Goal: Navigation & Orientation: Find specific page/section

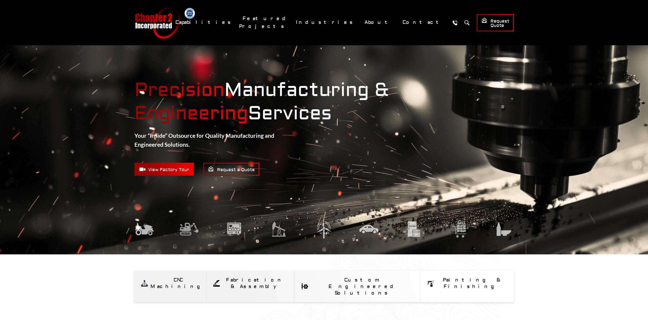
scroll to position [1067, 0]
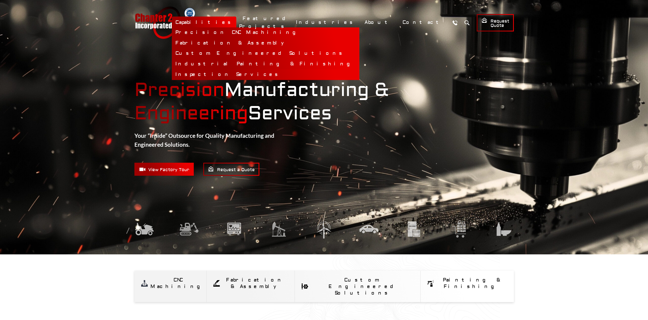
click at [272, 74] on link "Inspection Services" at bounding box center [266, 74] width 188 height 11
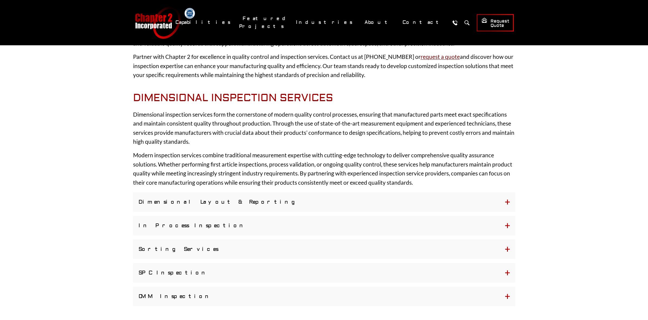
scroll to position [198, 0]
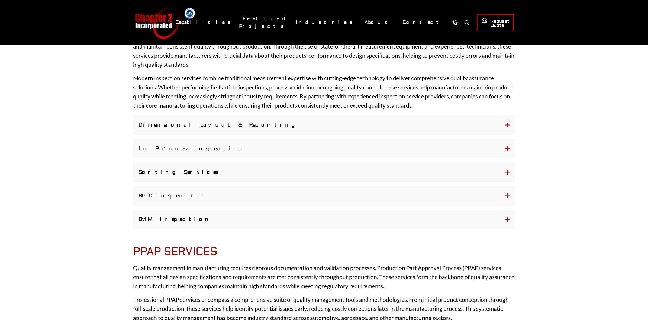
click at [271, 120] on button "Dimensional Layout & Reporting" at bounding box center [324, 125] width 382 height 20
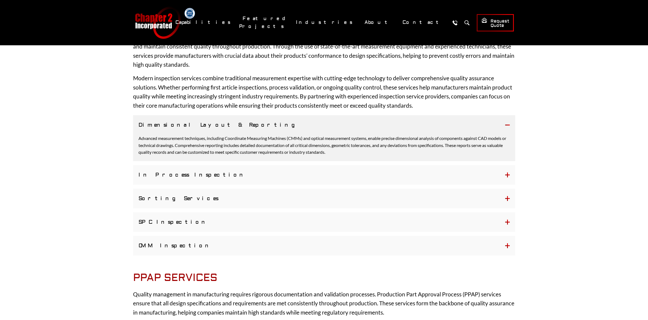
click at [263, 177] on button "In Process Inspection" at bounding box center [324, 175] width 382 height 20
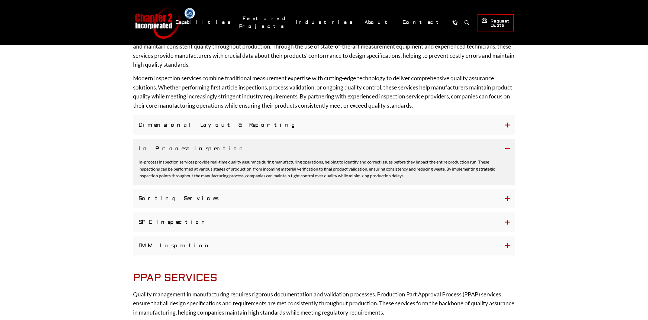
click at [262, 202] on button "Sorting Services" at bounding box center [324, 199] width 382 height 20
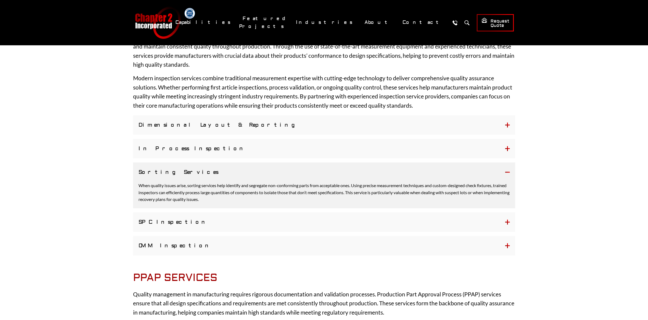
click at [262, 220] on button "SPC Inspection" at bounding box center [324, 222] width 382 height 20
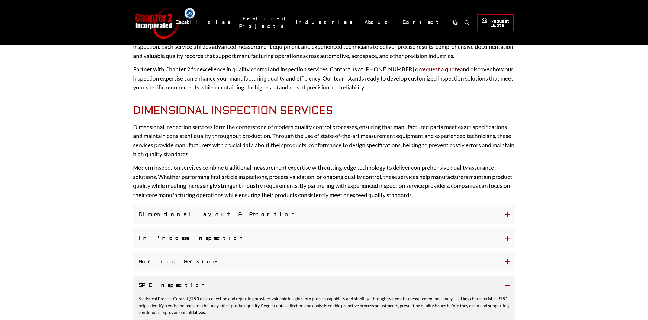
scroll to position [82, 0]
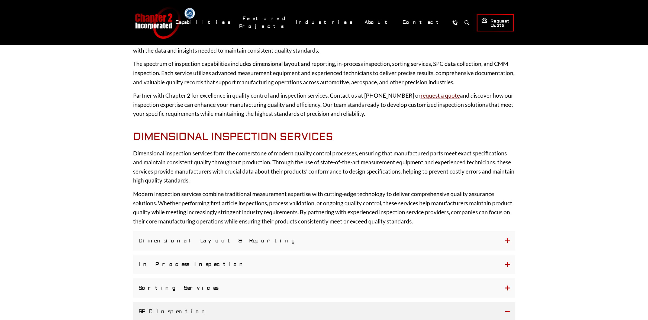
click at [413, 234] on button "Dimensional Layout & Reporting" at bounding box center [324, 241] width 382 height 20
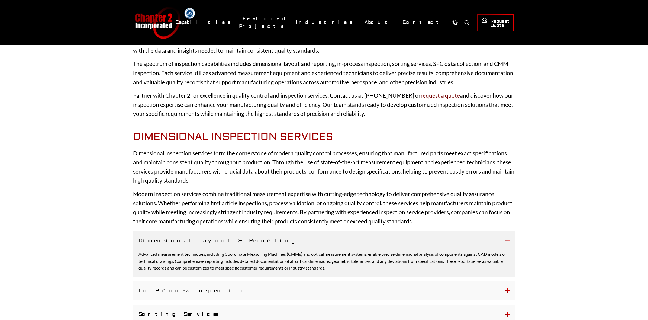
scroll to position [166, 0]
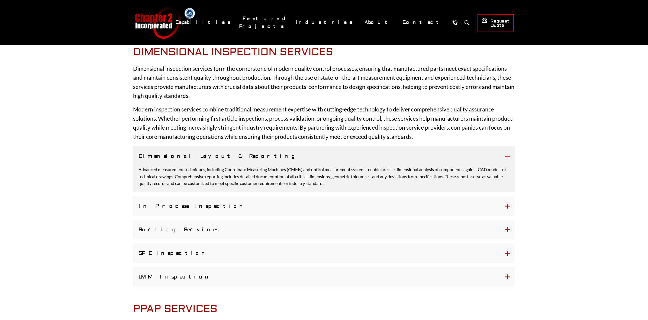
click at [405, 210] on button "In Process Inspection" at bounding box center [324, 206] width 382 height 20
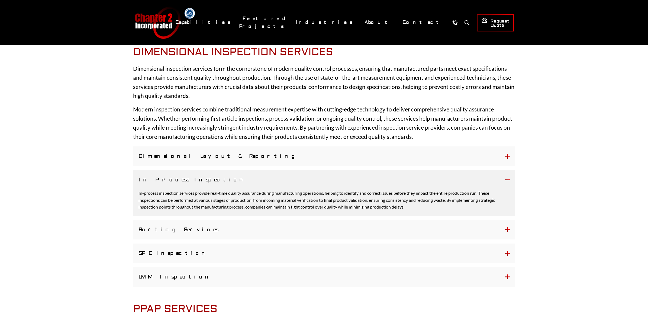
click at [406, 231] on button "Sorting Services" at bounding box center [324, 230] width 382 height 20
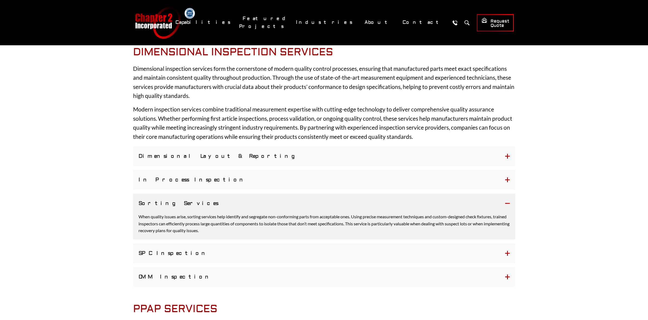
click at [408, 251] on button "SPC Inspection" at bounding box center [324, 253] width 382 height 20
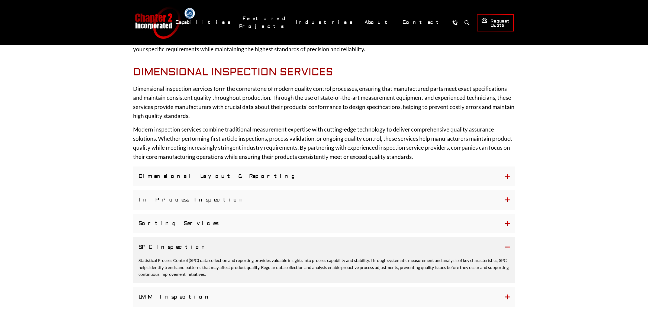
scroll to position [0, 0]
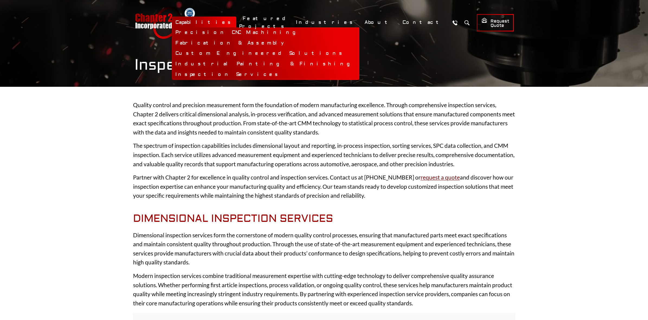
click at [287, 63] on link "Industrial Painting & Finishing" at bounding box center [266, 64] width 188 height 11
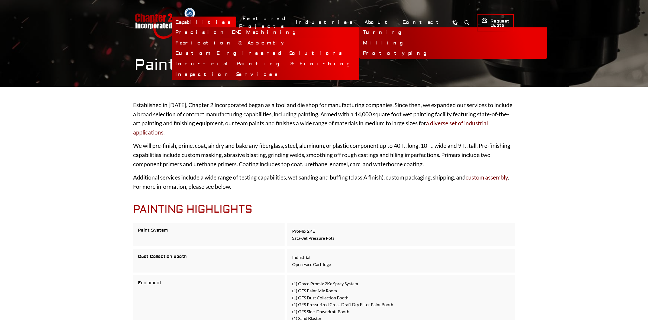
click at [265, 35] on link "Precision CNC Machining" at bounding box center [266, 32] width 188 height 11
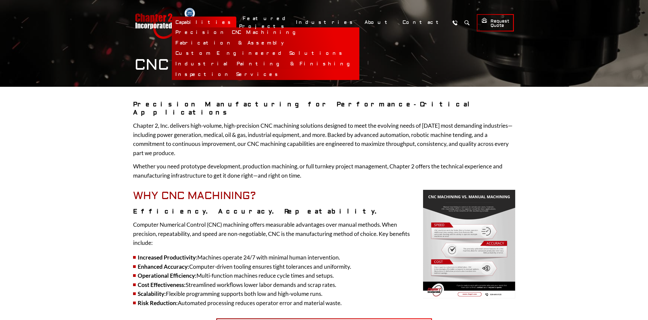
click at [279, 75] on link "Inspection Services" at bounding box center [266, 74] width 188 height 11
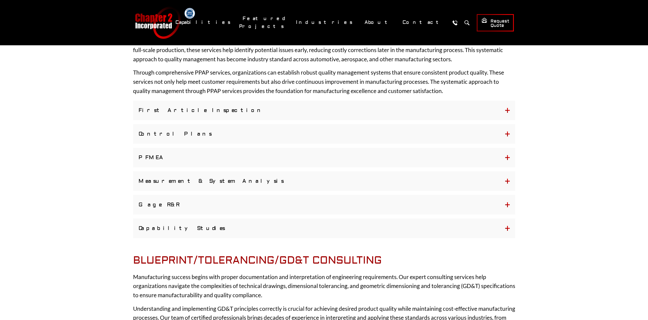
scroll to position [457, 0]
